Goal: Task Accomplishment & Management: Manage account settings

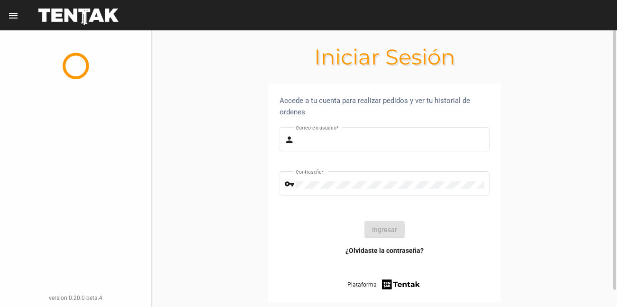
type input "diego1975"
click at [373, 230] on button "Ingresar" at bounding box center [384, 229] width 40 height 17
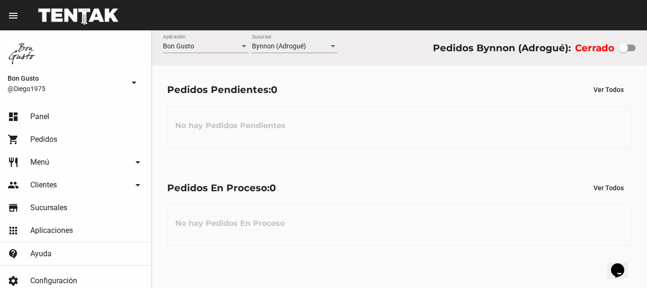
drag, startPoint x: 626, startPoint y: 44, endPoint x: 618, endPoint y: 51, distance: 11.1
click at [616, 44] on div at bounding box center [623, 47] width 9 height 9
click at [616, 51] on input "checkbox" at bounding box center [623, 51] width 0 height 0
checkbox input "true"
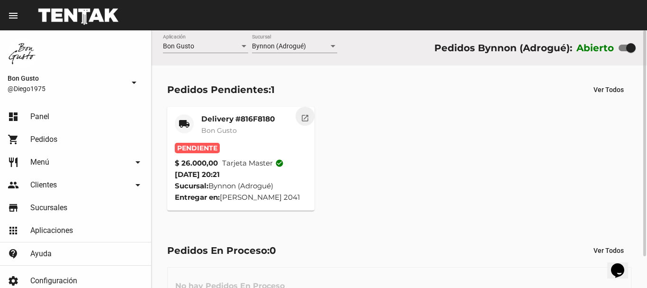
click at [310, 116] on button "open_in_new" at bounding box center [305, 116] width 19 height 19
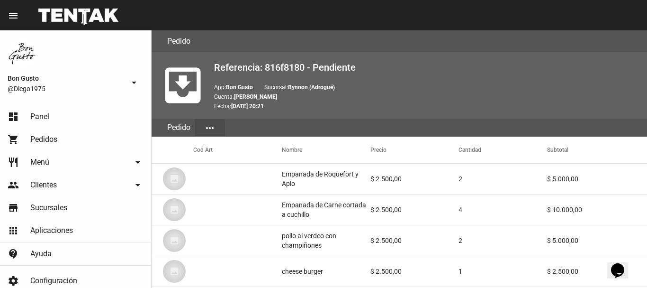
scroll to position [584, 0]
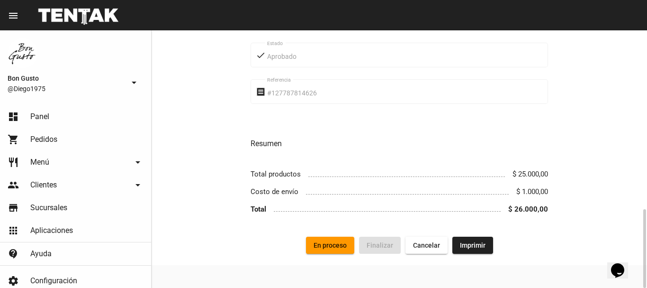
click at [328, 239] on button "En proceso" at bounding box center [330, 244] width 48 height 17
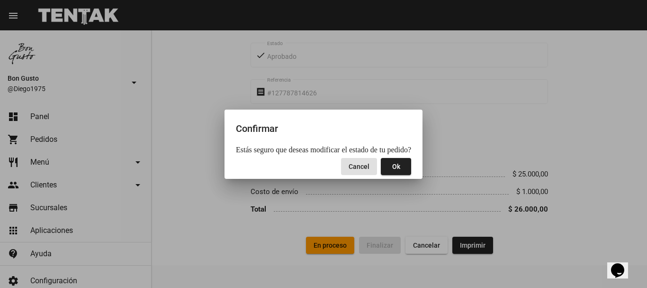
click at [392, 168] on span "Ok" at bounding box center [396, 167] width 8 height 8
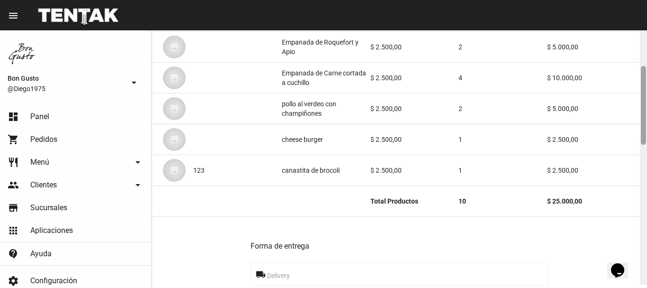
scroll to position [141, 0]
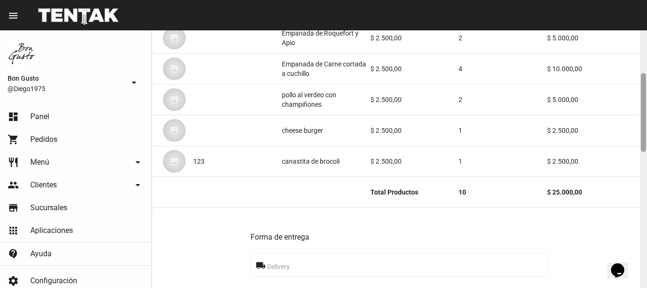
drag, startPoint x: 644, startPoint y: 54, endPoint x: 644, endPoint y: 92, distance: 38.9
click at [616, 97] on div at bounding box center [643, 112] width 5 height 79
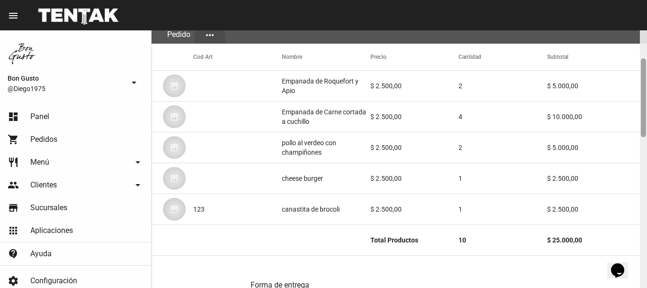
drag, startPoint x: 643, startPoint y: 100, endPoint x: 647, endPoint y: 87, distance: 13.7
click at [616, 87] on div at bounding box center [643, 158] width 7 height 257
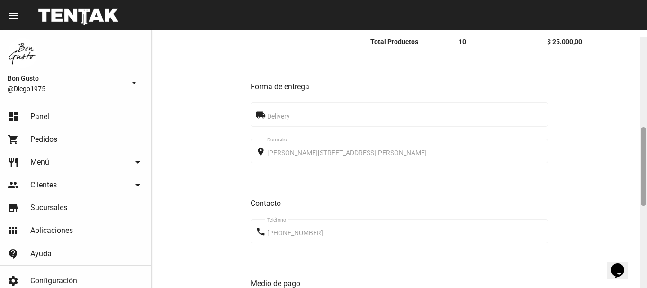
scroll to position [297, 0]
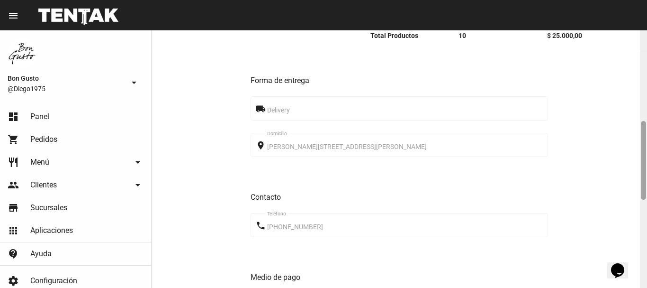
drag, startPoint x: 645, startPoint y: 94, endPoint x: 647, endPoint y: 156, distance: 61.6
click at [616, 156] on div at bounding box center [643, 158] width 7 height 257
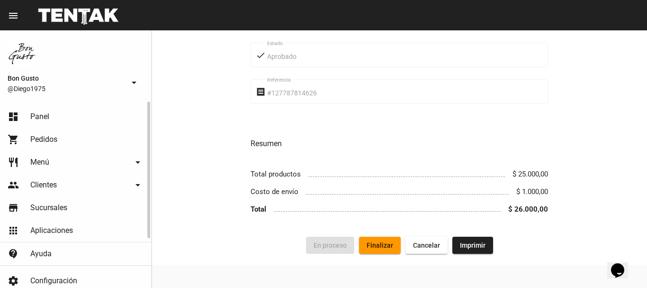
click at [55, 108] on link "dashboard Panel" at bounding box center [75, 116] width 151 height 23
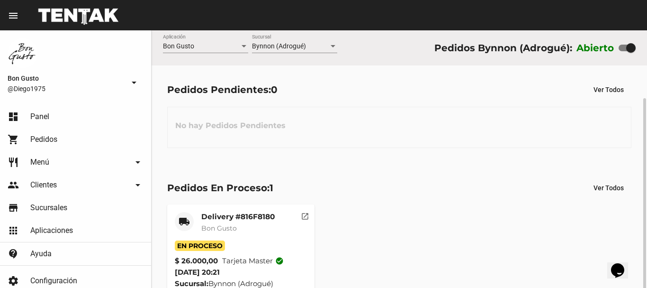
scroll to position [36, 0]
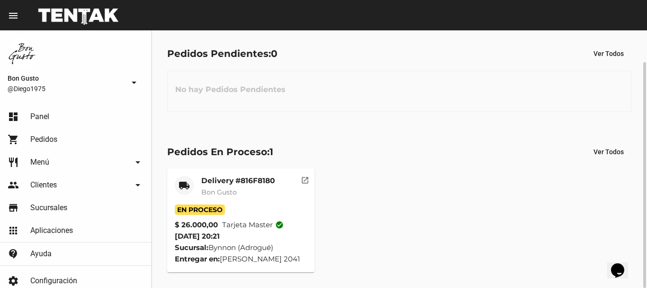
click at [304, 181] on mat-icon "open_in_new" at bounding box center [305, 178] width 9 height 9
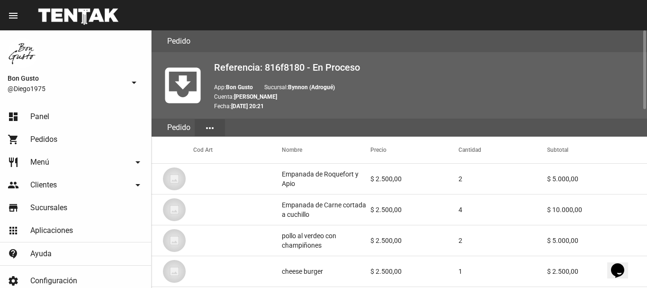
scroll to position [584, 0]
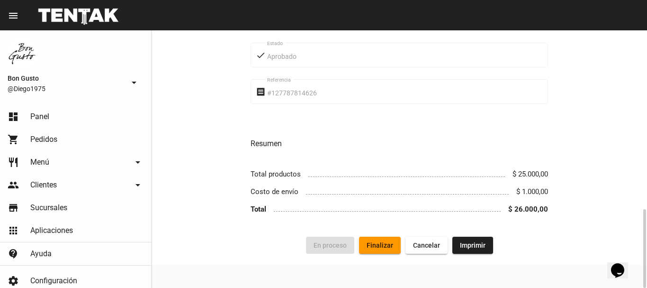
click at [387, 239] on button "Finalizar" at bounding box center [380, 244] width 42 height 17
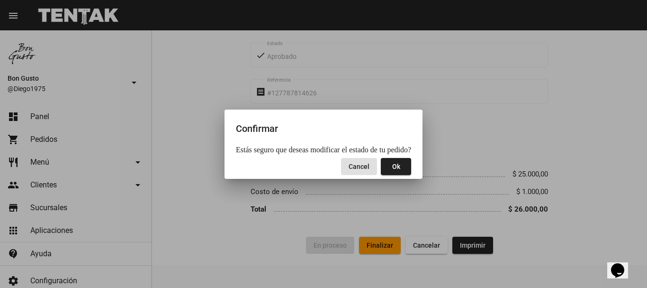
click at [397, 159] on button "Ok" at bounding box center [396, 166] width 30 height 17
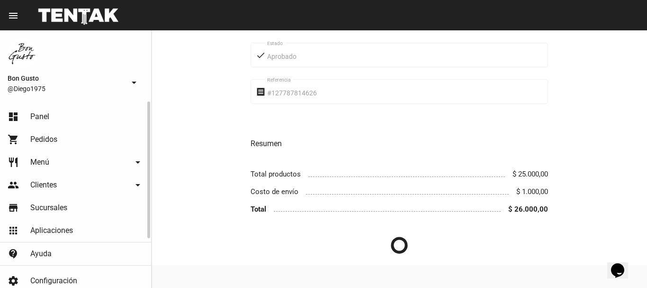
click at [39, 110] on link "dashboard Panel" at bounding box center [75, 116] width 151 height 23
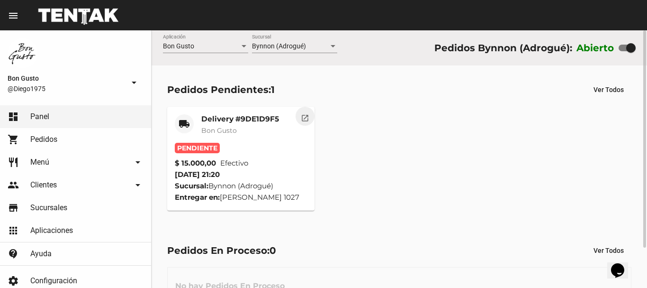
click at [307, 123] on button "open_in_new" at bounding box center [305, 116] width 19 height 19
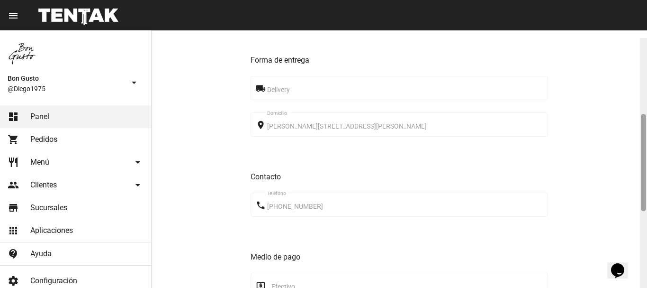
scroll to position [203, 0]
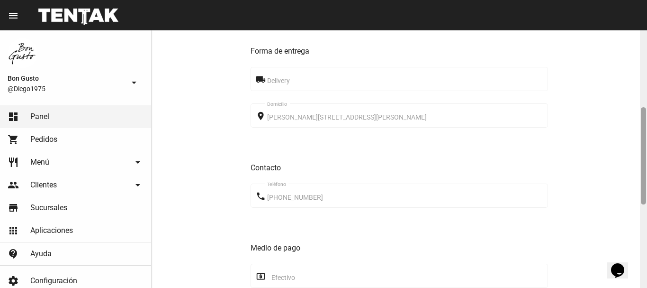
drag, startPoint x: 644, startPoint y: 81, endPoint x: 640, endPoint y: 157, distance: 76.9
click at [640, 157] on div "Pedido move_to_inbox Referencia: 9de1d9f5 - Pendiente App: Bon Gusto Sucursal: …" at bounding box center [400, 158] width 496 height 257
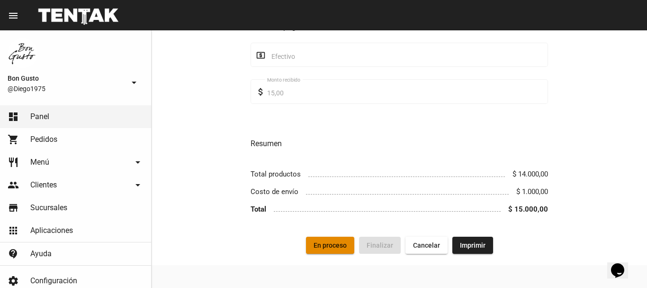
click at [317, 237] on button "En proceso" at bounding box center [330, 244] width 48 height 17
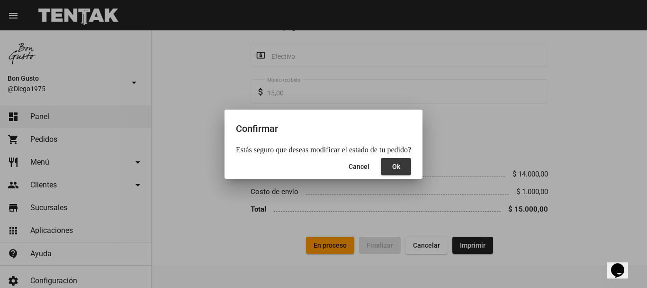
click at [399, 171] on button "Ok" at bounding box center [396, 166] width 30 height 17
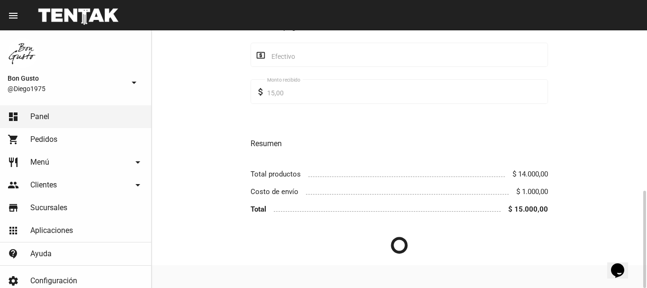
scroll to position [0, 0]
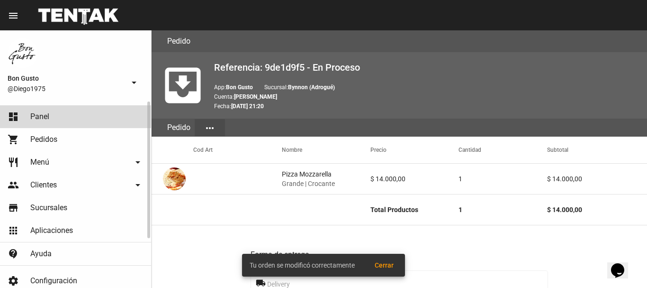
click at [76, 111] on link "dashboard Panel" at bounding box center [75, 116] width 151 height 23
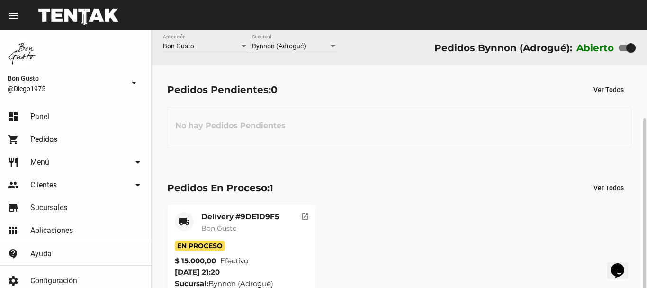
scroll to position [47, 0]
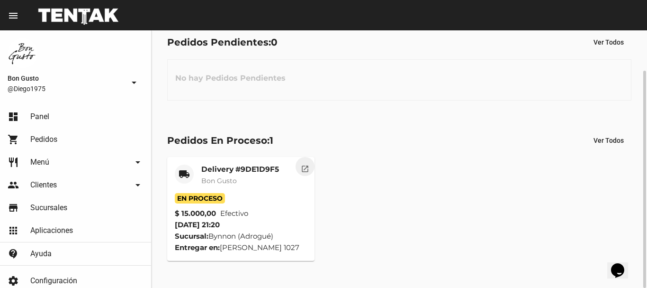
click at [305, 167] on mat-icon "open_in_new" at bounding box center [305, 167] width 9 height 9
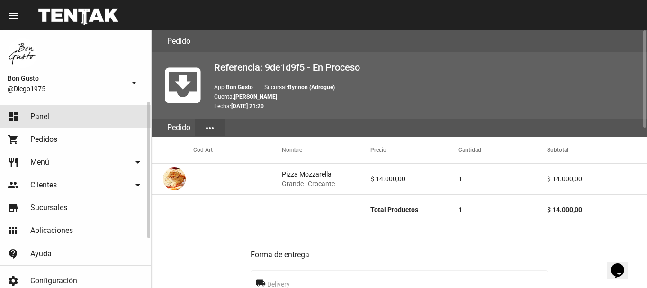
click at [84, 121] on link "dashboard Panel" at bounding box center [75, 116] width 151 height 23
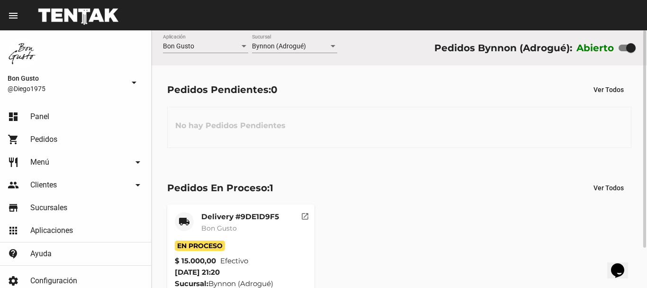
scroll to position [47, 0]
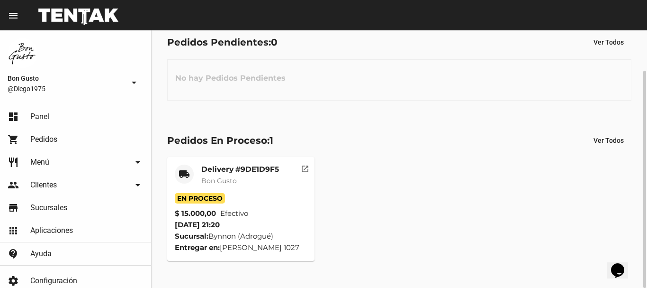
click at [305, 168] on mat-icon "open_in_new" at bounding box center [305, 167] width 9 height 9
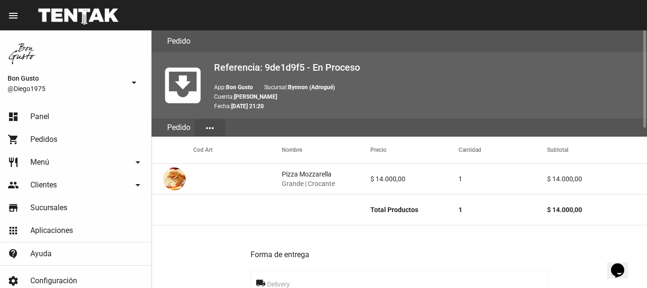
scroll to position [424, 0]
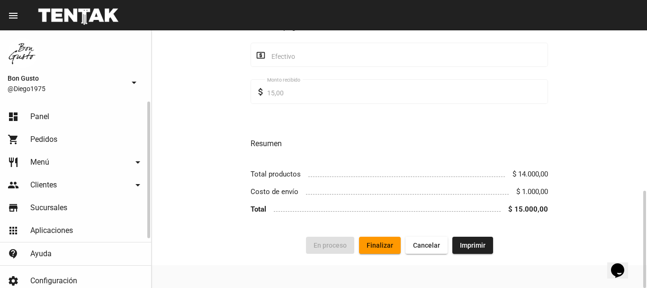
click at [78, 121] on link "dashboard Panel" at bounding box center [75, 116] width 151 height 23
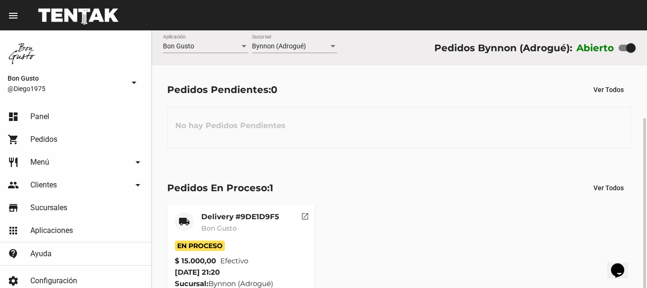
scroll to position [47, 0]
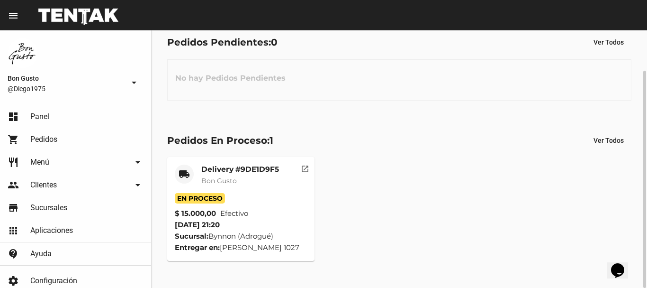
click at [305, 165] on mat-icon "open_in_new" at bounding box center [305, 167] width 9 height 9
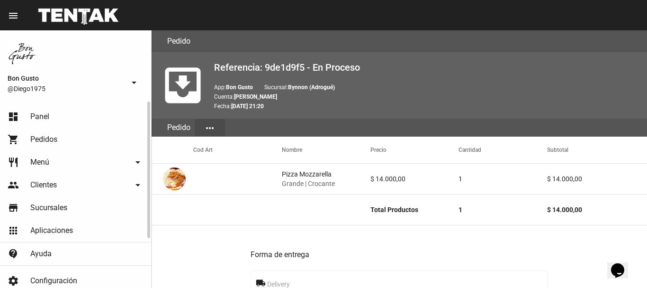
click at [36, 108] on link "dashboard Panel" at bounding box center [75, 116] width 151 height 23
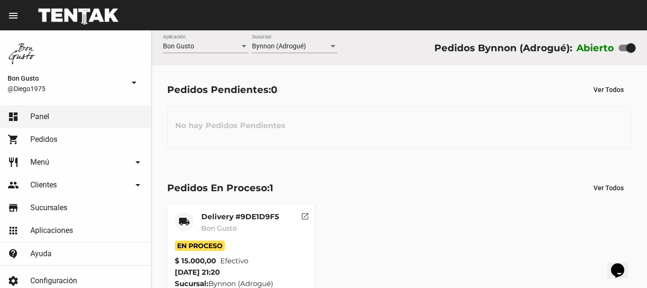
scroll to position [47, 0]
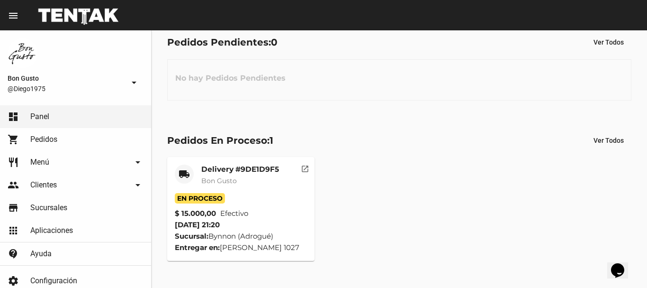
click at [307, 163] on mat-icon "open_in_new" at bounding box center [305, 167] width 9 height 9
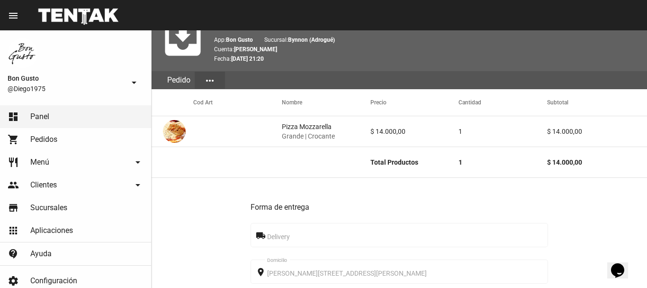
scroll to position [424, 0]
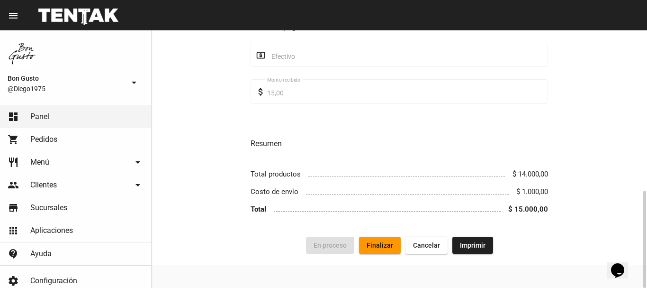
click at [388, 239] on button "Finalizar" at bounding box center [380, 244] width 42 height 17
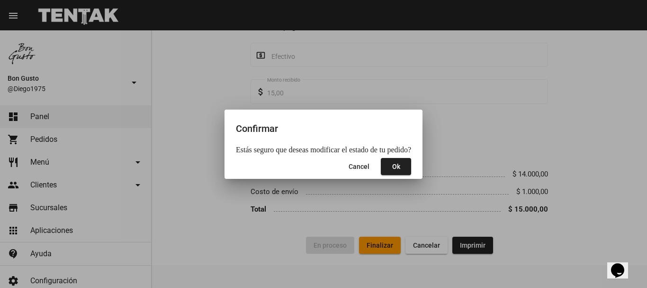
click at [391, 155] on mat-dialog-actions "Cancel Ok" at bounding box center [323, 166] width 175 height 25
click at [392, 166] on span "Ok" at bounding box center [396, 167] width 8 height 8
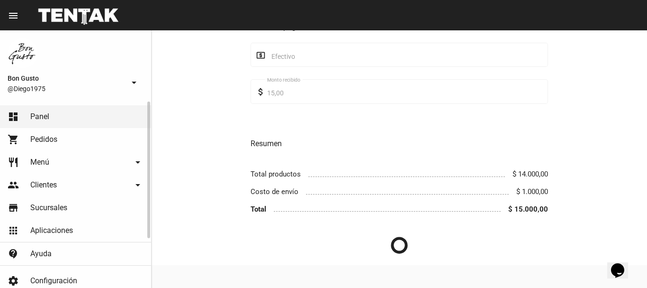
click at [95, 120] on link "dashboard Panel" at bounding box center [75, 116] width 151 height 23
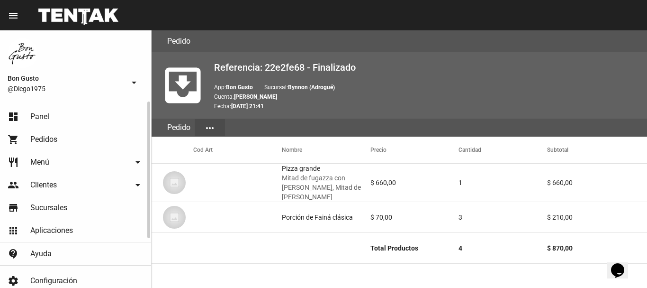
click at [91, 110] on link "dashboard Panel" at bounding box center [75, 116] width 151 height 23
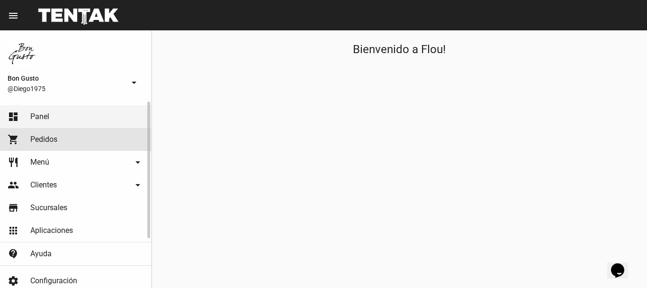
click at [63, 150] on link "shopping_cart Pedidos" at bounding box center [75, 139] width 151 height 23
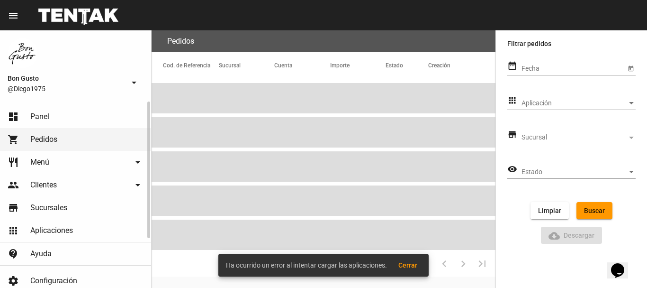
click at [65, 162] on link "restaurant Menú arrow_drop_down" at bounding box center [75, 162] width 151 height 23
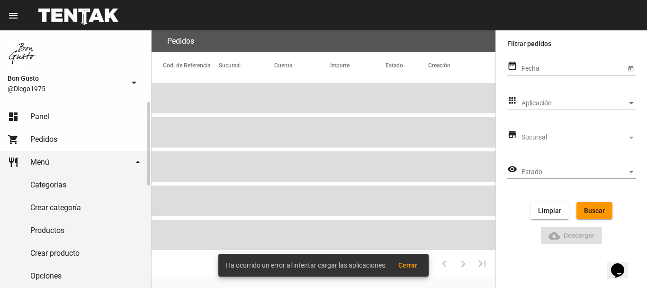
click at [83, 136] on link "shopping_cart Pedidos" at bounding box center [75, 139] width 151 height 23
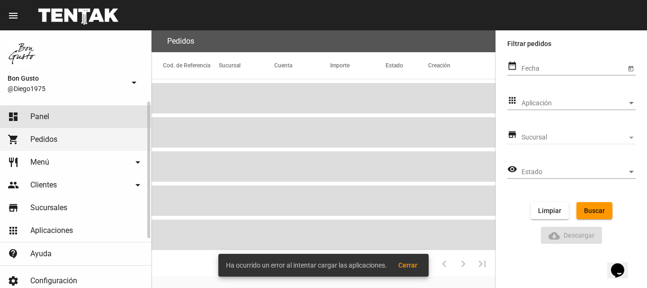
click at [93, 119] on link "dashboard Panel" at bounding box center [75, 116] width 151 height 23
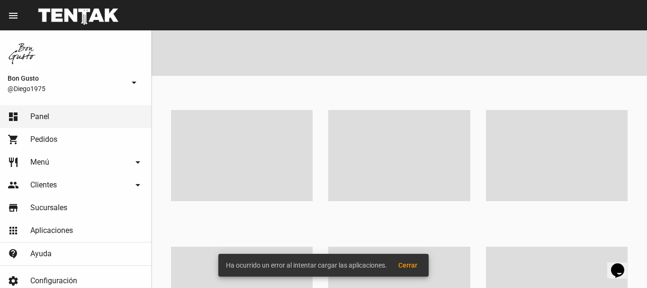
click at [418, 263] on button "Cerrar" at bounding box center [408, 264] width 34 height 17
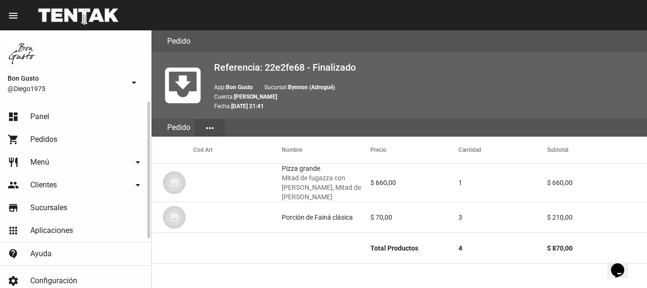
click at [54, 121] on link "dashboard Panel" at bounding box center [75, 116] width 151 height 23
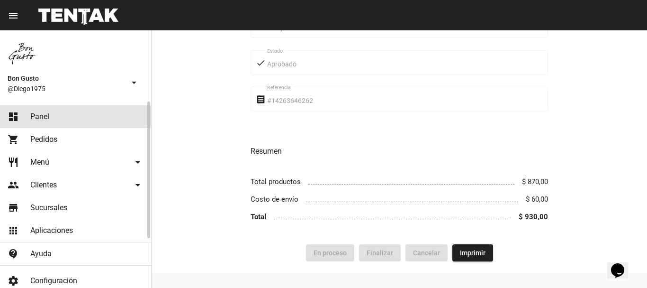
click at [64, 114] on link "dashboard Panel" at bounding box center [75, 116] width 151 height 23
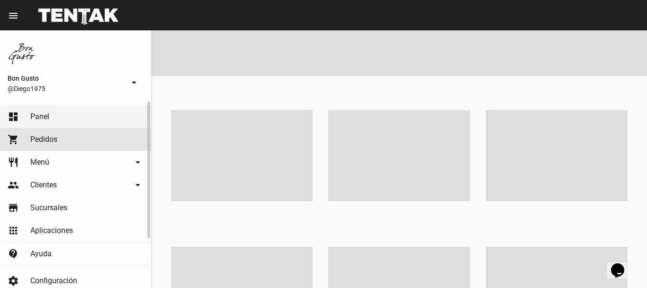
click at [61, 140] on link "shopping_cart Pedidos" at bounding box center [75, 139] width 151 height 23
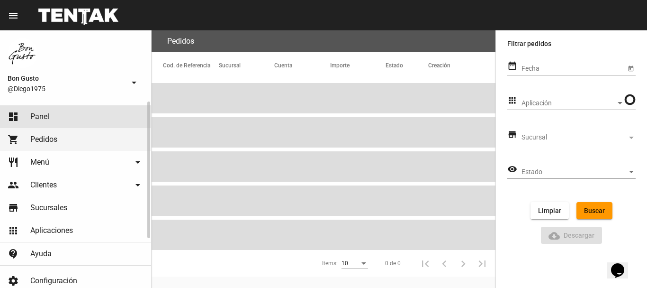
click at [59, 117] on link "dashboard Panel" at bounding box center [75, 116] width 151 height 23
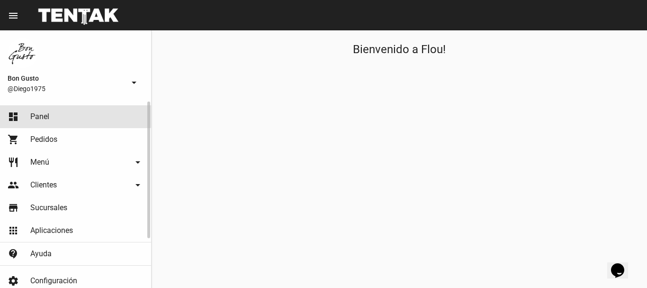
click at [46, 112] on span "Panel" at bounding box center [39, 116] width 19 height 9
click at [11, 106] on link "dashboard Panel" at bounding box center [75, 116] width 151 height 23
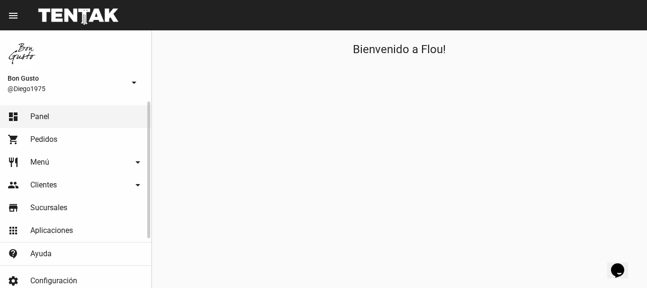
click at [72, 140] on link "shopping_cart Pedidos" at bounding box center [75, 139] width 151 height 23
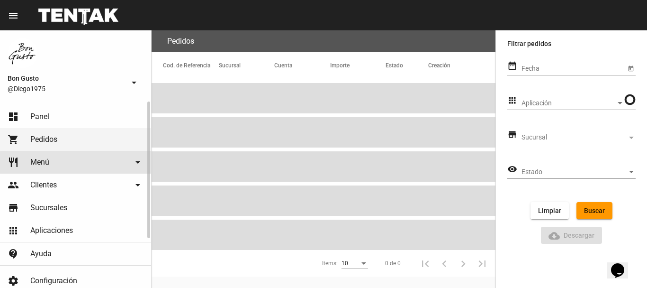
click at [131, 163] on link "restaurant Menú arrow_drop_down" at bounding box center [75, 162] width 151 height 23
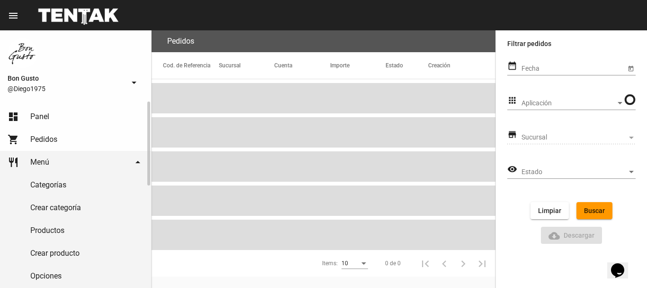
click at [127, 137] on link "shopping_cart Pedidos" at bounding box center [75, 139] width 151 height 23
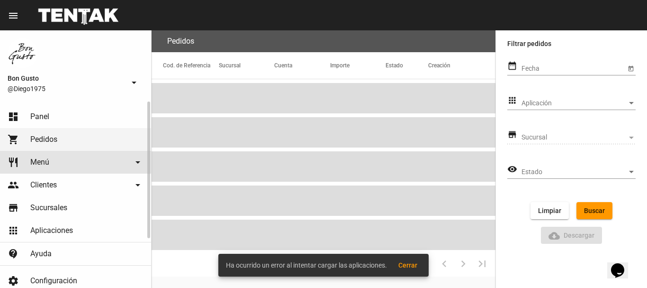
click at [43, 167] on link "restaurant Menú arrow_drop_down" at bounding box center [75, 162] width 151 height 23
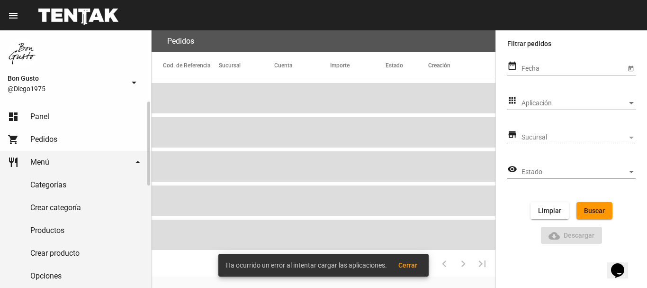
click at [94, 144] on link "shopping_cart Pedidos" at bounding box center [75, 139] width 151 height 23
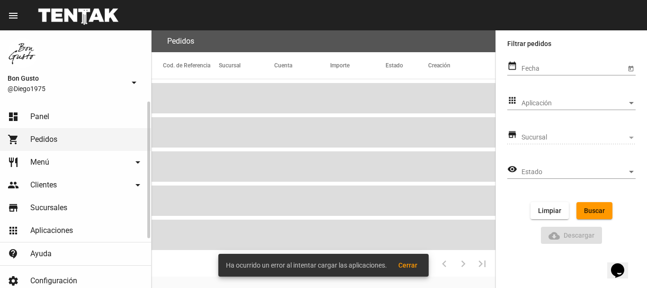
click at [104, 188] on link "people Clientes arrow_drop_down" at bounding box center [75, 184] width 151 height 23
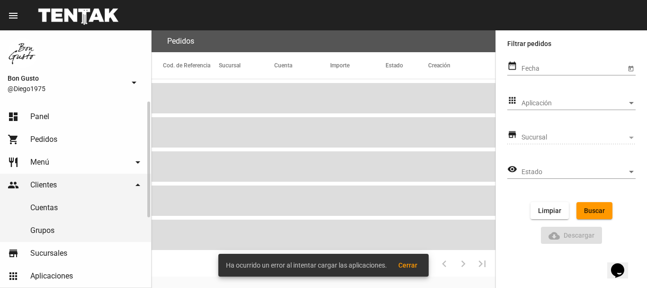
click at [52, 204] on link "Cuentas" at bounding box center [75, 207] width 151 height 23
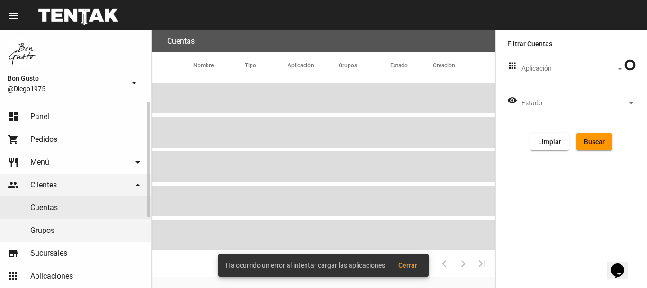
click at [60, 139] on link "shopping_cart Pedidos" at bounding box center [75, 139] width 151 height 23
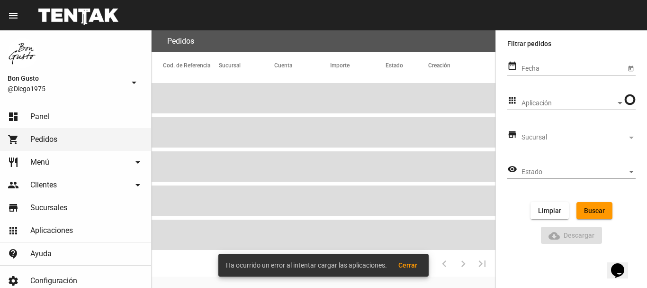
click at [411, 261] on button "Cerrar" at bounding box center [408, 264] width 34 height 17
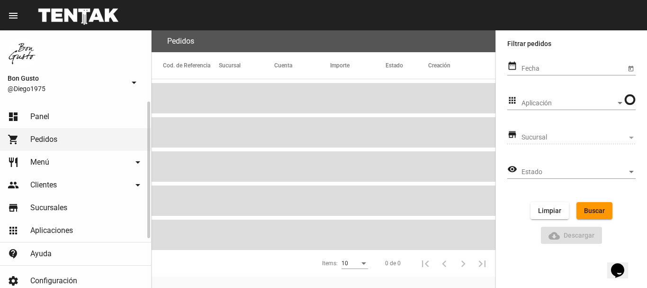
click at [69, 121] on link "dashboard Panel" at bounding box center [75, 116] width 151 height 23
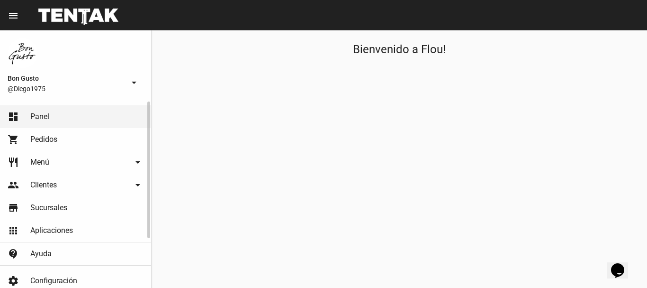
click at [78, 119] on link "dashboard Panel" at bounding box center [75, 116] width 151 height 23
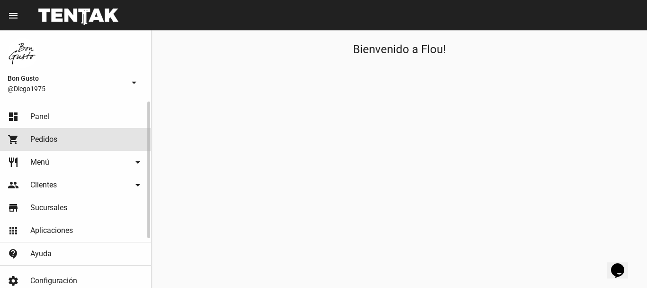
click at [50, 136] on span "Pedidos" at bounding box center [43, 139] width 27 height 9
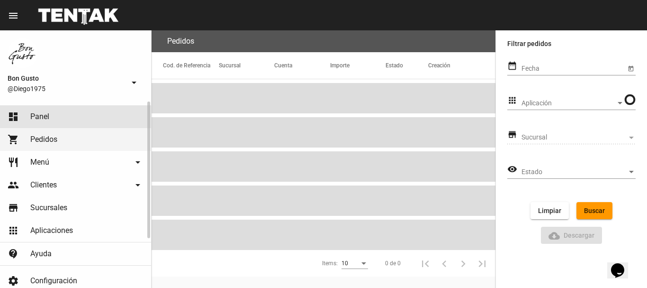
click at [48, 117] on span "Panel" at bounding box center [39, 116] width 19 height 9
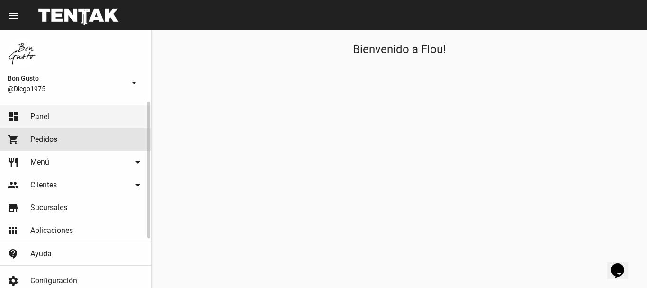
click at [58, 141] on link "shopping_cart Pedidos" at bounding box center [75, 139] width 151 height 23
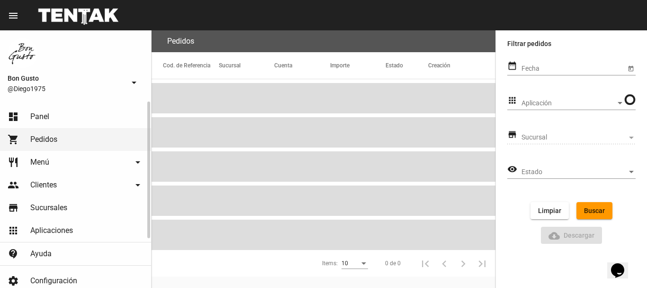
click at [70, 118] on link "dashboard Panel" at bounding box center [75, 116] width 151 height 23
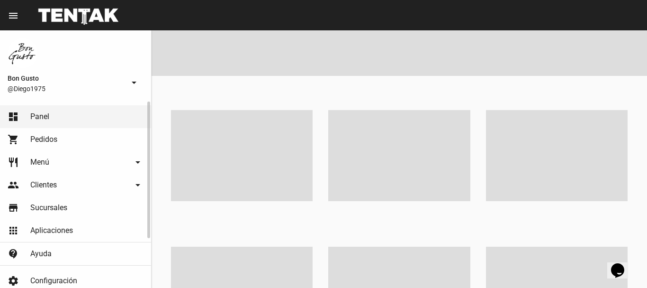
click at [58, 141] on link "shopping_cart Pedidos" at bounding box center [75, 139] width 151 height 23
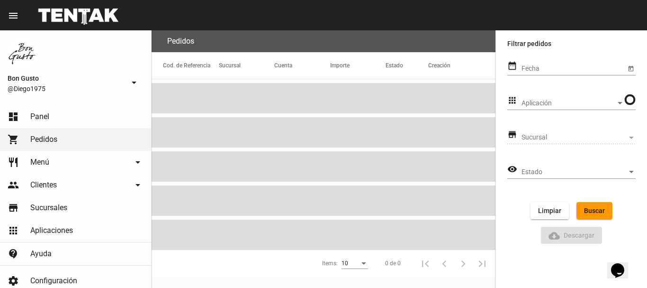
click at [108, 77] on span "Bon Gusto" at bounding box center [66, 77] width 117 height 11
click at [133, 78] on mat-icon "arrow_drop_down" at bounding box center [133, 82] width 11 height 11
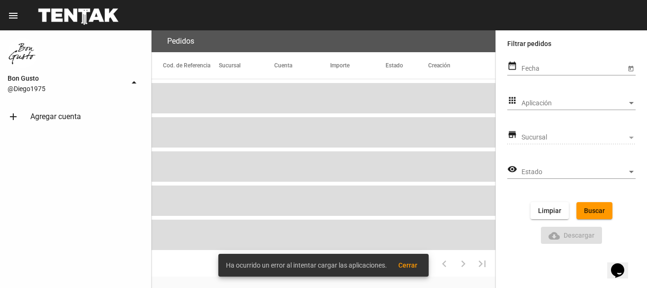
click at [76, 154] on div "dashboard Panel shopping_cart Pedidos restaurant Menú arrow_drop_down Categoría…" at bounding box center [75, 194] width 151 height 186
